Goal: Information Seeking & Learning: Learn about a topic

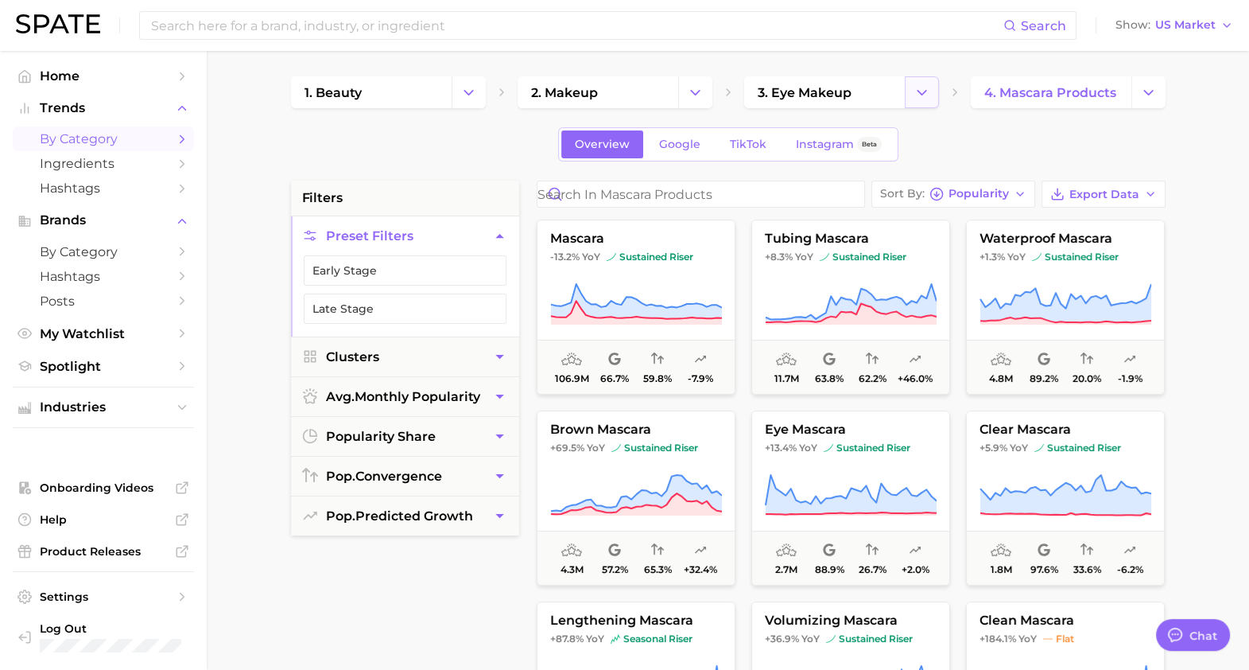
click at [934, 95] on button "Change Category" at bounding box center [922, 92] width 34 height 32
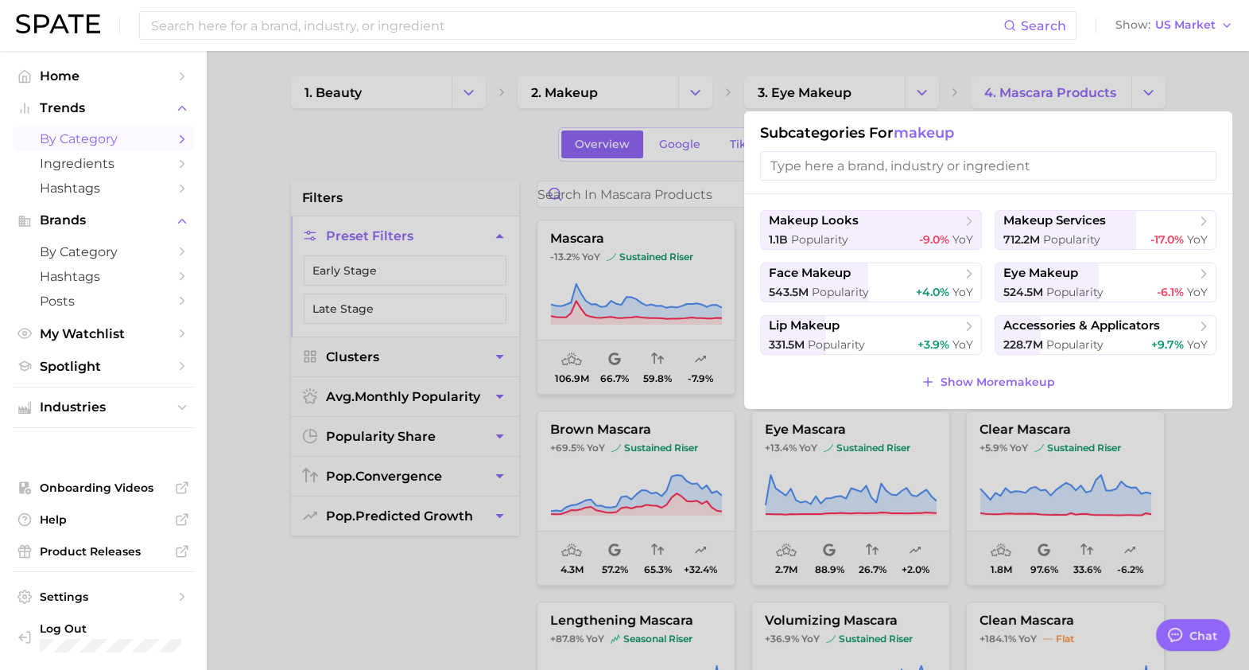
click at [607, 114] on div at bounding box center [624, 335] width 1249 height 670
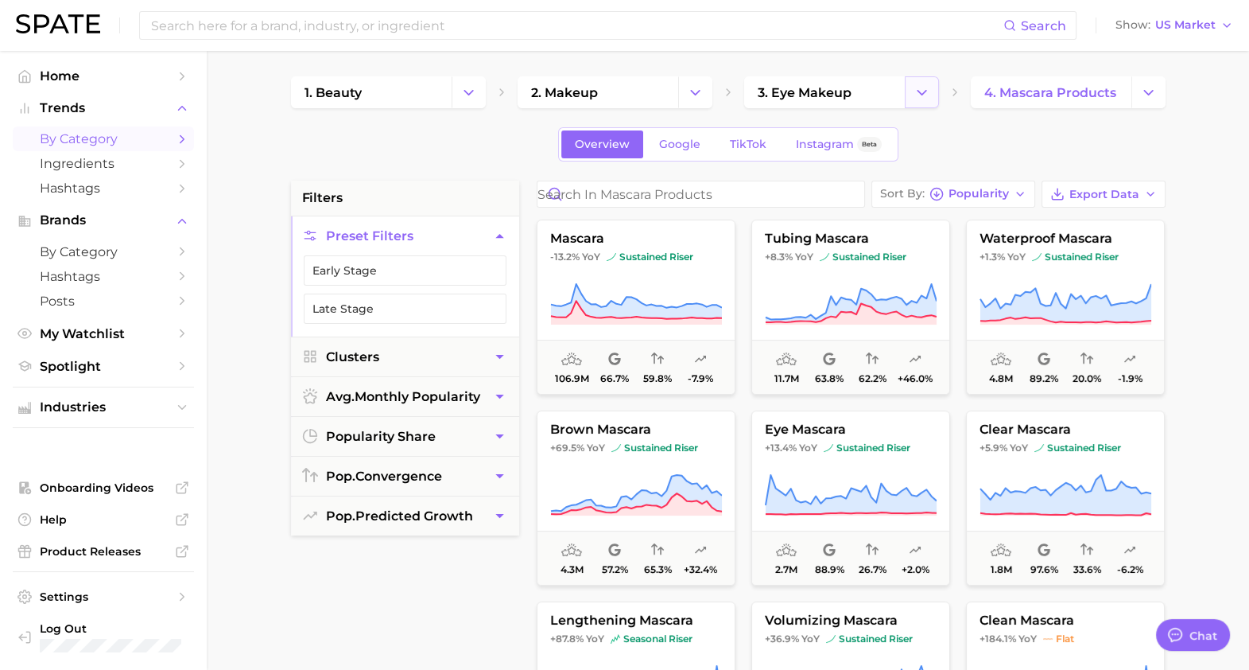
click at [924, 90] on icon "Change Category" at bounding box center [922, 92] width 17 height 17
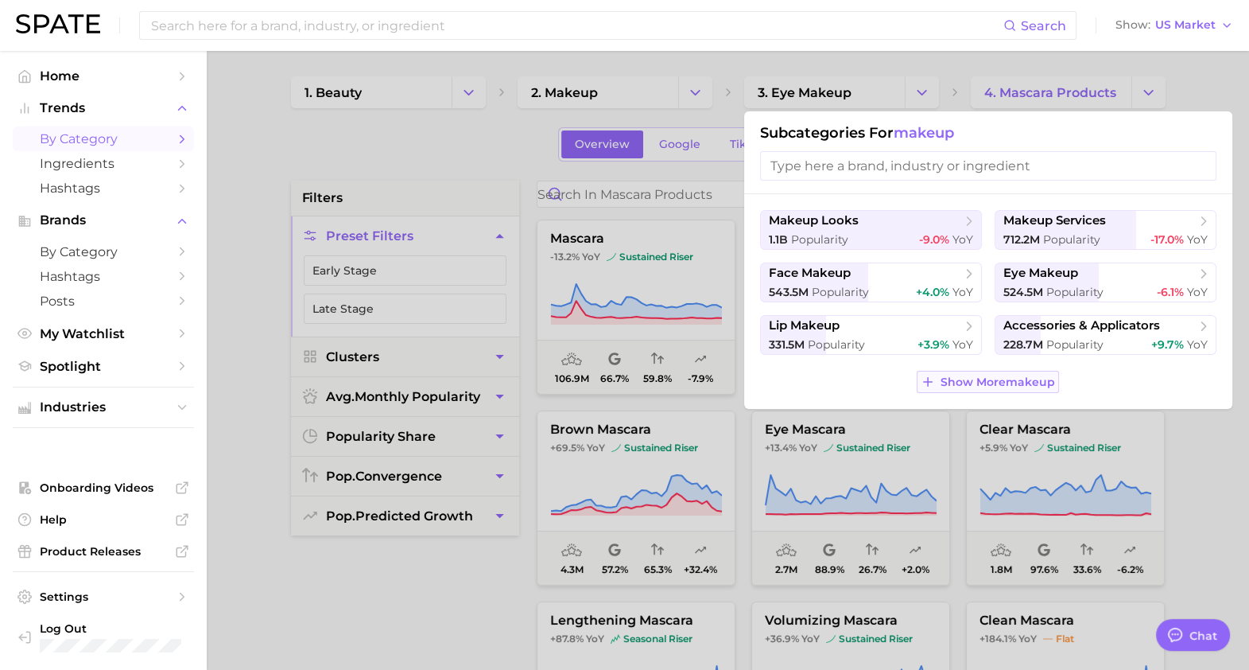
click at [986, 388] on span "Show More makeup" at bounding box center [998, 382] width 115 height 14
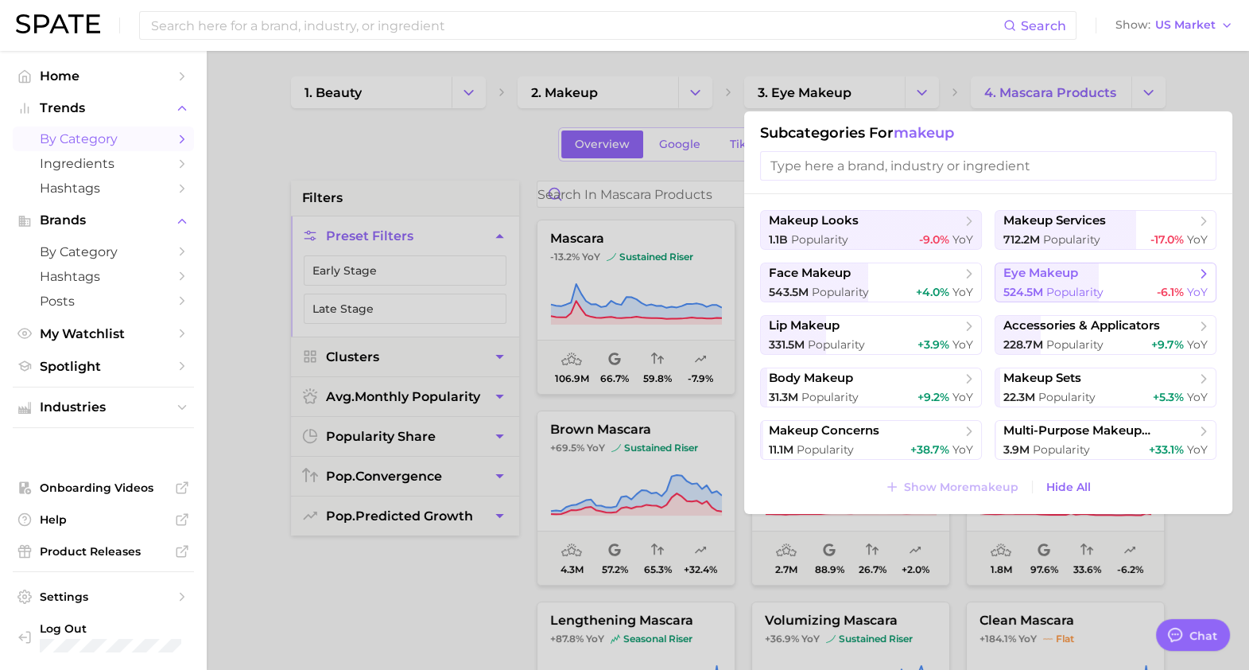
click at [1073, 275] on span "eye makeup" at bounding box center [1041, 273] width 75 height 15
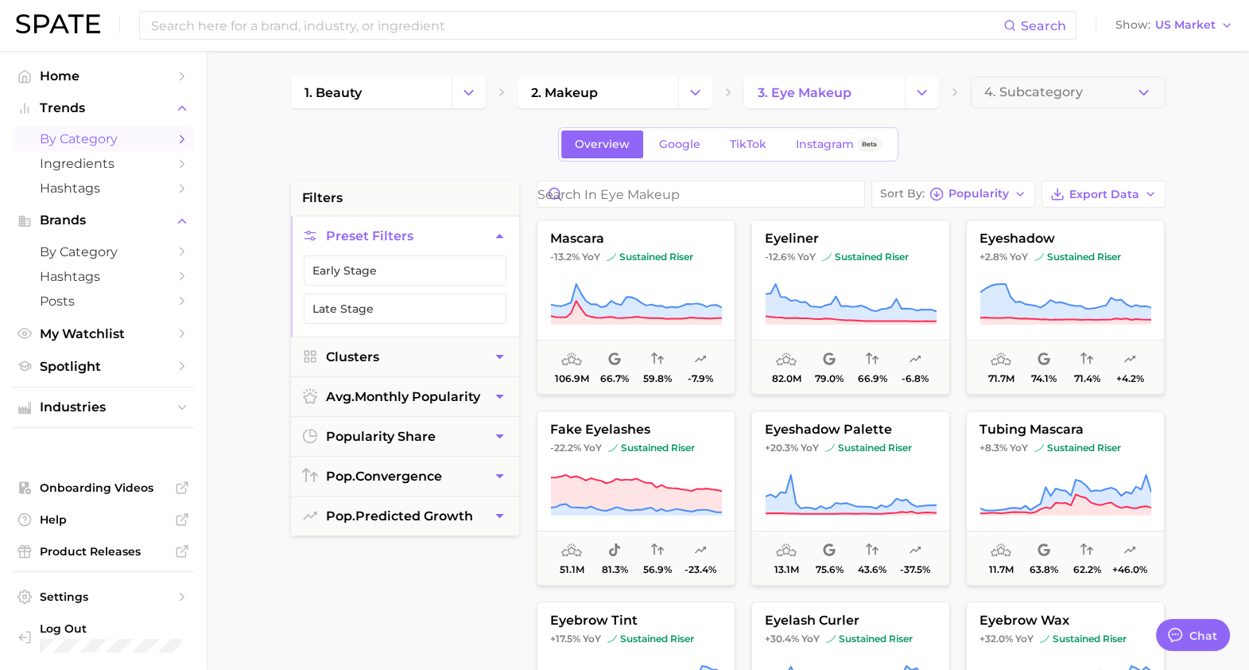
click at [1193, 326] on main "1. beauty 2. makeup 3. eye makeup 4. Subcategory Overview Google TikTok Instagr…" at bounding box center [728, 654] width 1043 height 1206
click at [828, 307] on icon at bounding box center [850, 302] width 171 height 37
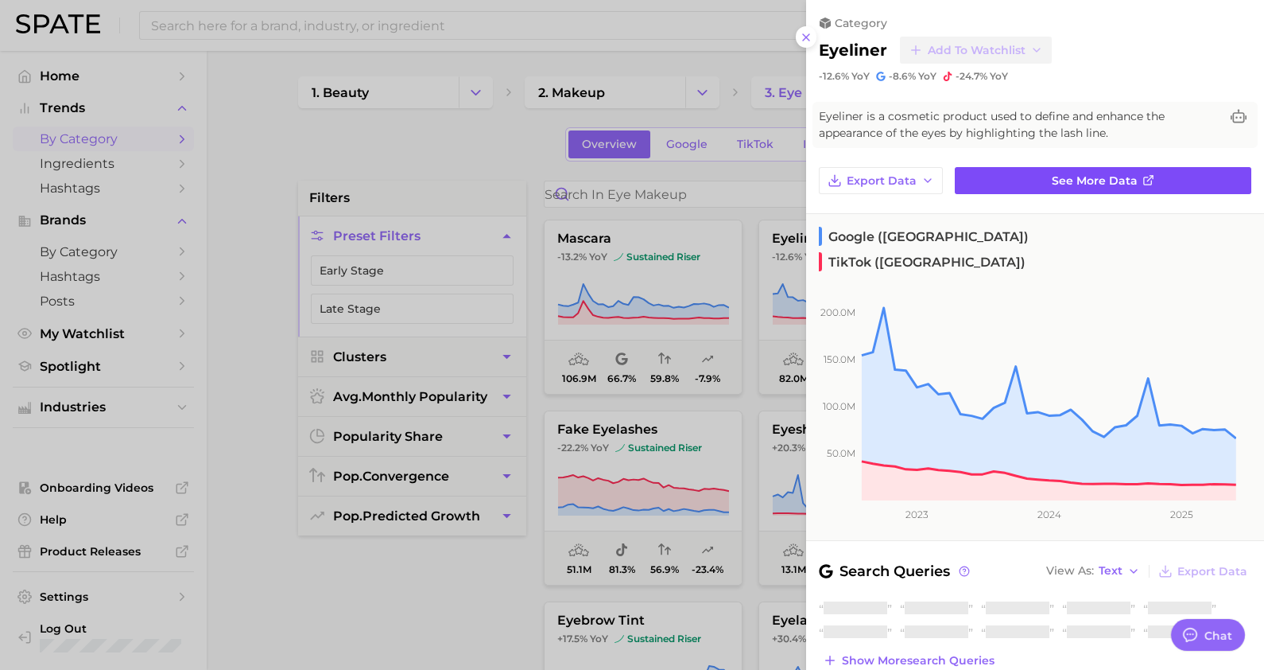
click at [1061, 174] on span "See more data" at bounding box center [1095, 181] width 86 height 14
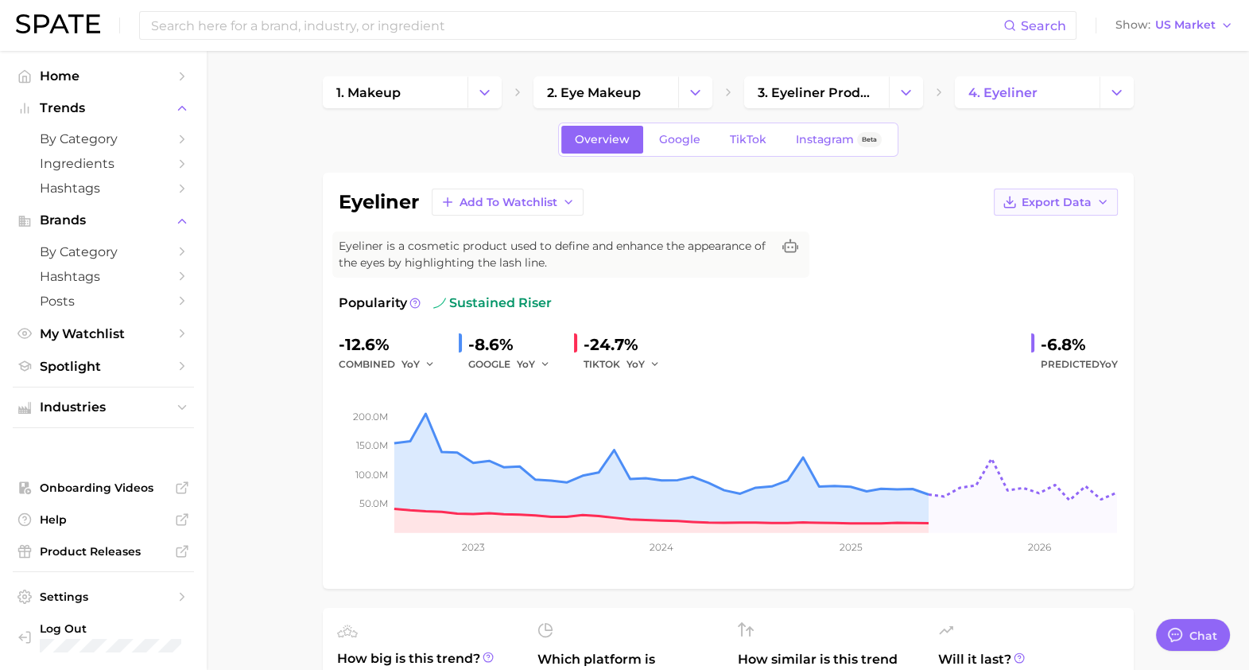
click at [1066, 214] on button "Export Data" at bounding box center [1056, 201] width 124 height 27
click at [1062, 254] on span "Time Series Image" at bounding box center [1023, 261] width 107 height 14
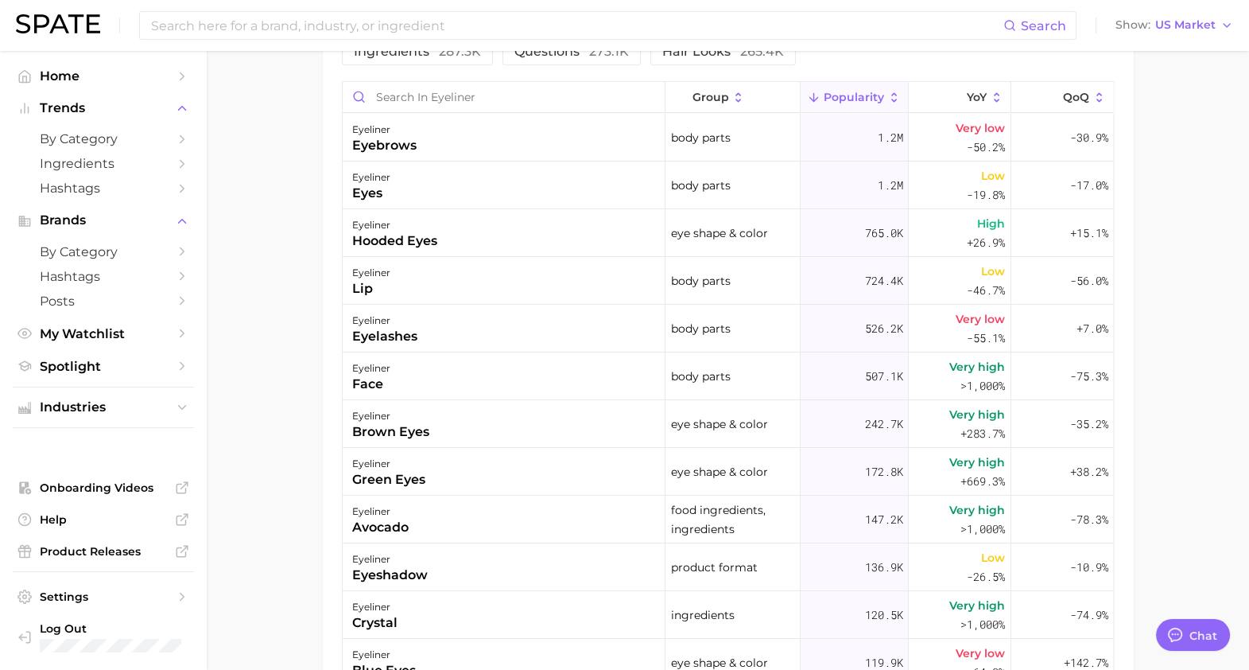
scroll to position [751, 0]
